Goal: Transaction & Acquisition: Subscribe to service/newsletter

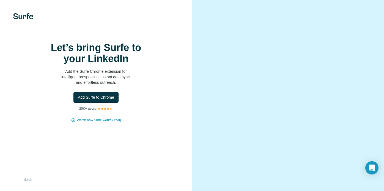
scroll to position [16, 0]
click at [29, 178] on button "Back" at bounding box center [24, 179] width 23 height 10
click at [86, 29] on div "Let’s bring Surfe to your LinkedIn Add the Surfe Chrome extension for intellige…" at bounding box center [96, 95] width 192 height 191
click at [86, 122] on span "Watch how Surfe works (1:58)" at bounding box center [99, 119] width 44 height 5
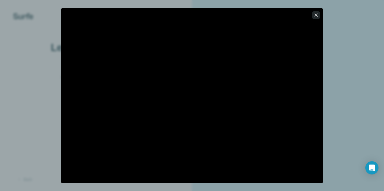
click at [316, 14] on icon "button" at bounding box center [315, 14] width 5 height 5
